Goal: Information Seeking & Learning: Learn about a topic

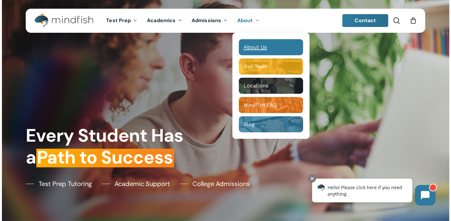
click at [258, 47] on span "About Us" at bounding box center [255, 47] width 23 height 6
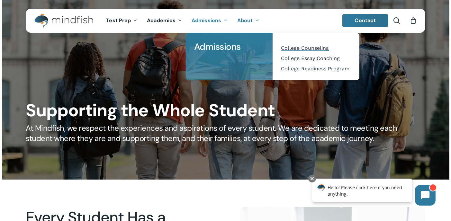
click at [294, 45] on span "College Counseling" at bounding box center [305, 48] width 48 height 6
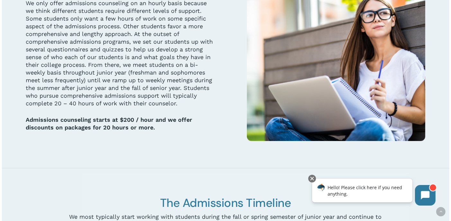
scroll to position [1380, 0]
